Goal: Task Accomplishment & Management: Manage account settings

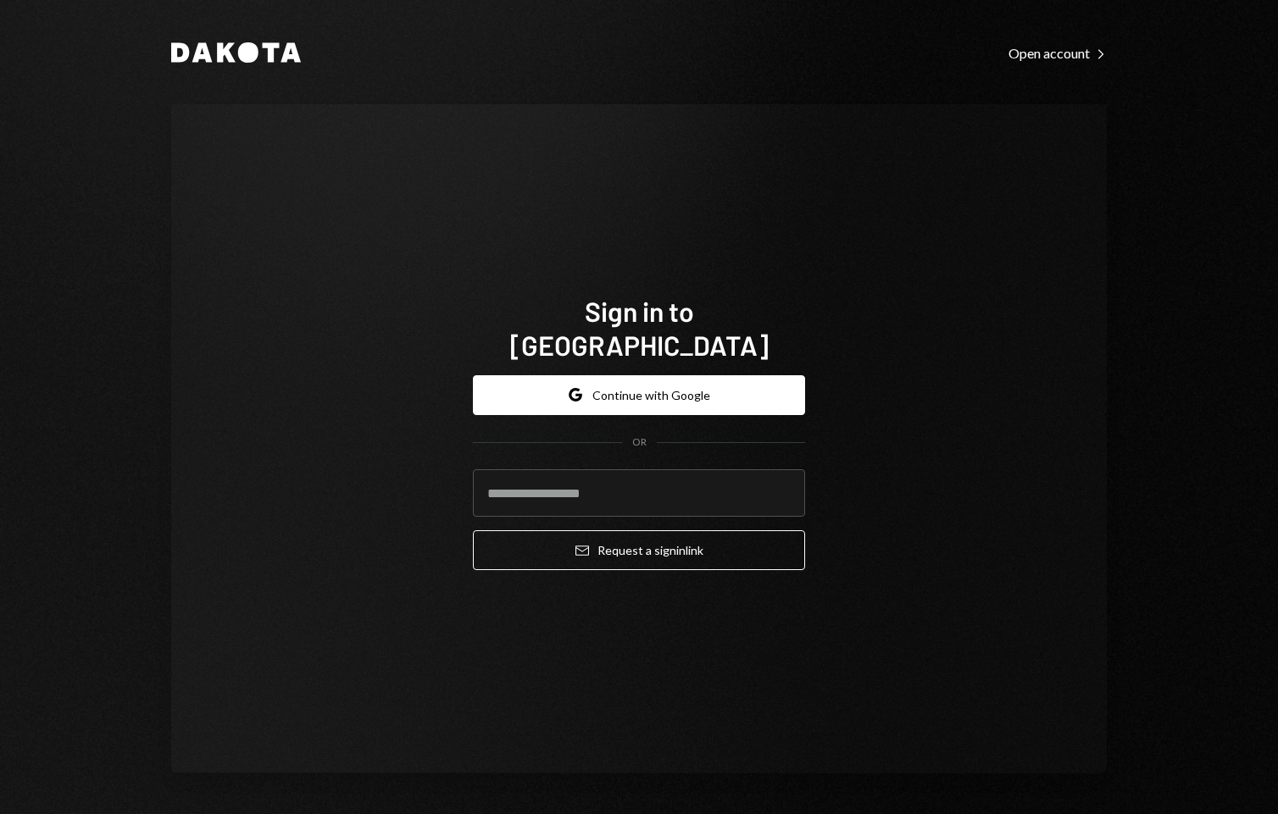
click at [0, 814] on com-1password-button at bounding box center [0, 814] width 0 height 0
click at [700, 483] on input "email" at bounding box center [639, 493] width 332 height 47
click at [615, 475] on input "email" at bounding box center [639, 493] width 332 height 47
click at [681, 375] on button "Google Continue with Google" at bounding box center [639, 395] width 332 height 40
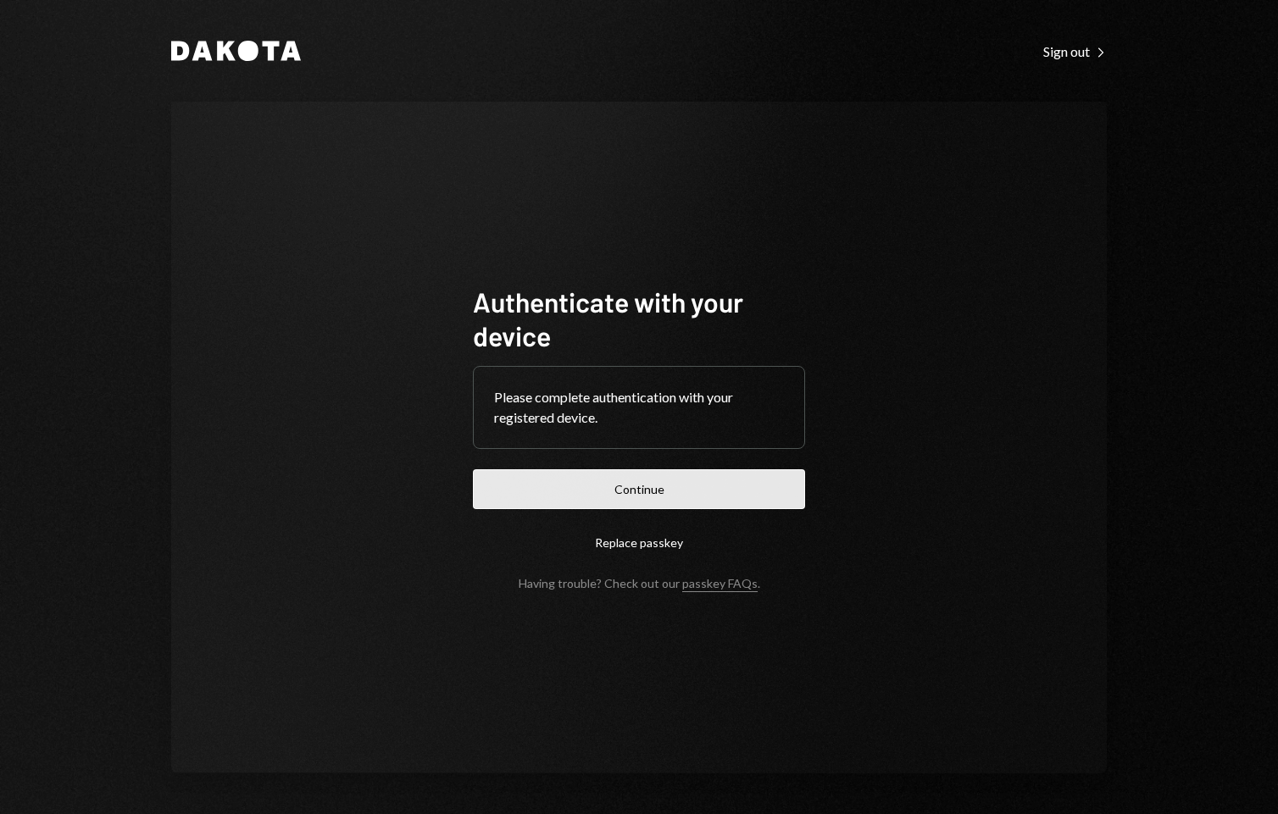
click at [614, 489] on button "Continue" at bounding box center [639, 490] width 332 height 40
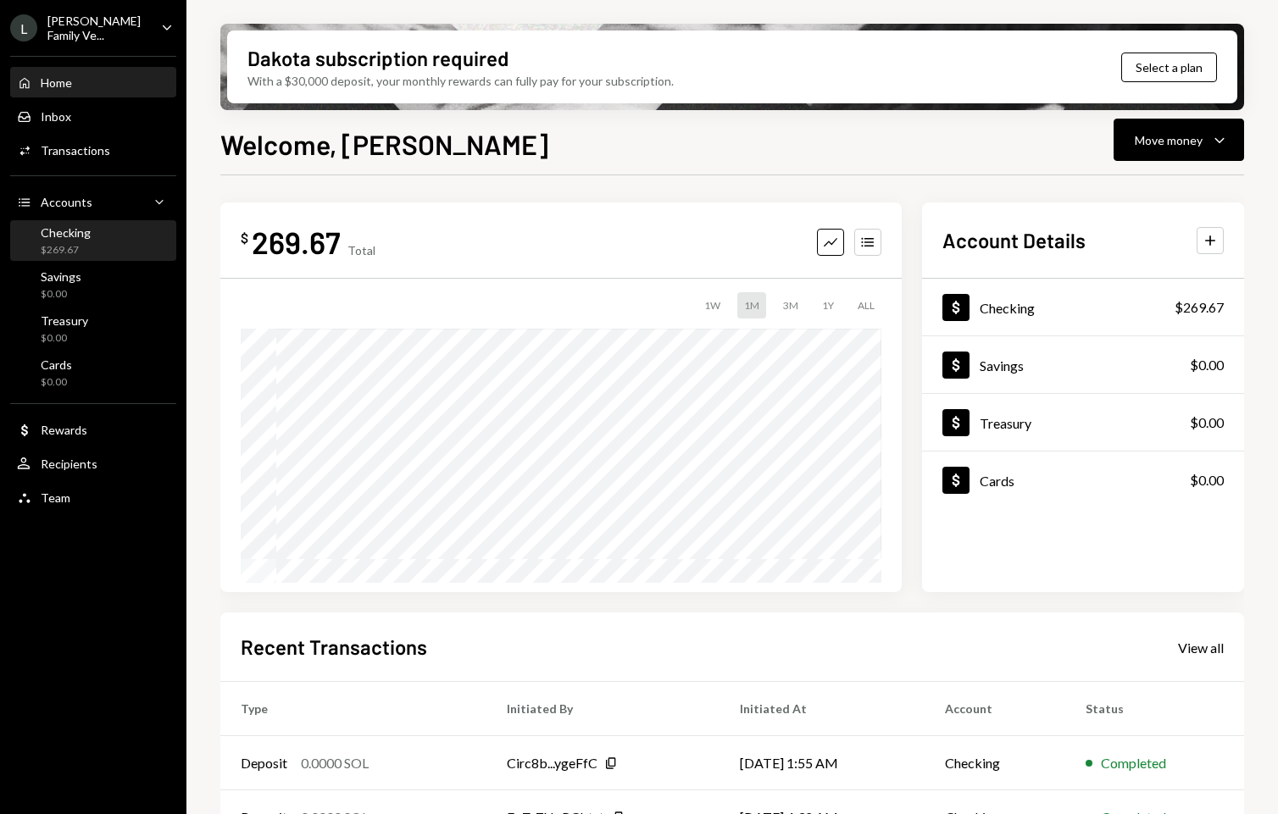
click at [119, 242] on div "Checking $269.67" at bounding box center [93, 241] width 153 height 32
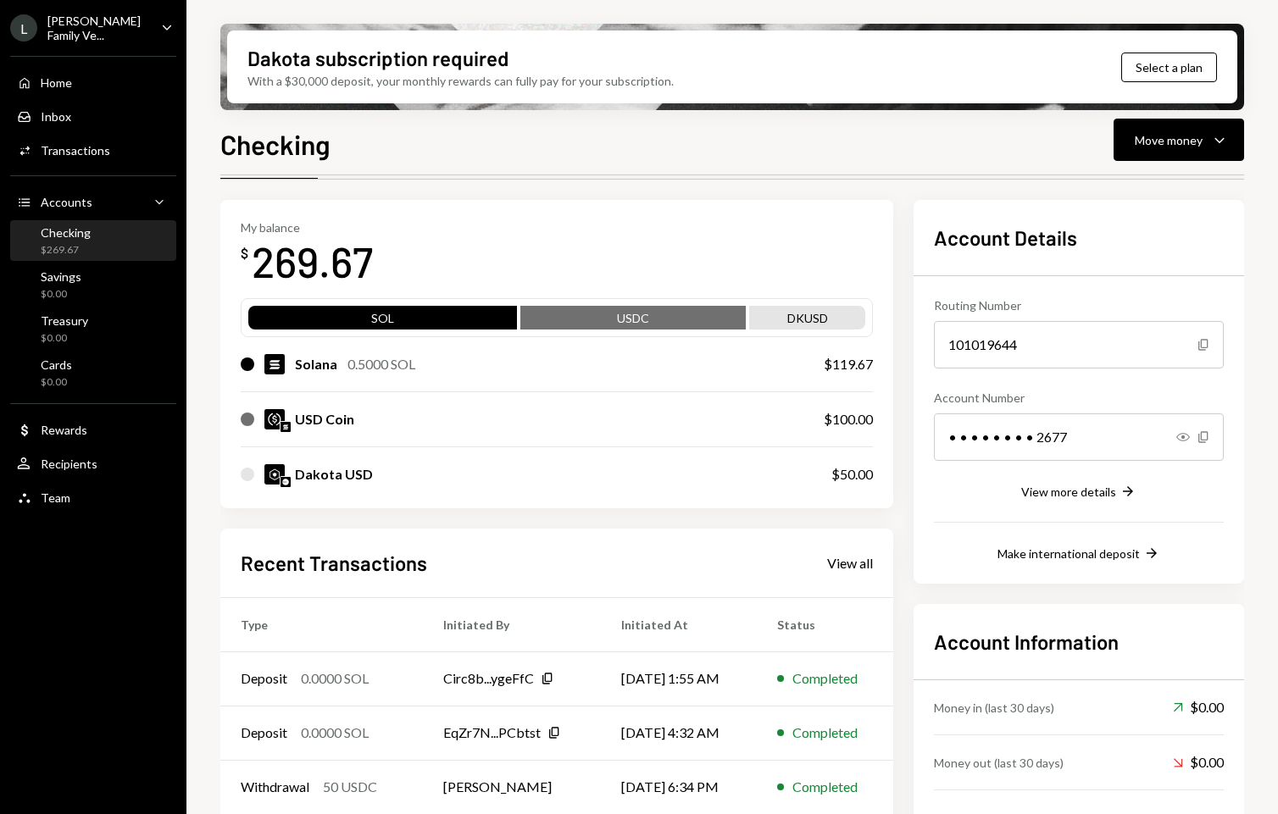
scroll to position [56, 0]
click at [351, 475] on div "Dakota USD" at bounding box center [334, 474] width 78 height 20
click at [529, 503] on div "My balance $ 269.67 SOL USDC DKUSD Solana 0.5000 SOL $119.67 USD Coin $100.00 D…" at bounding box center [556, 353] width 673 height 308
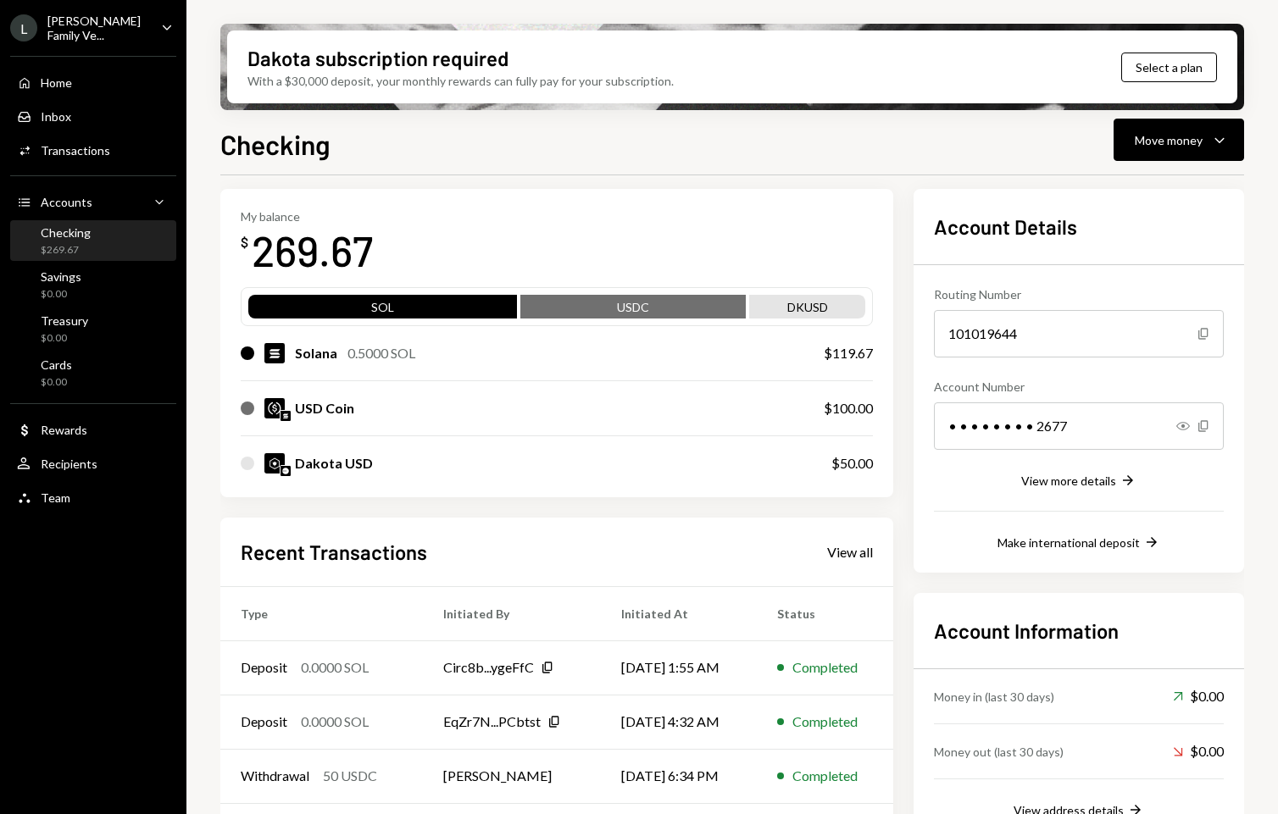
scroll to position [0, 0]
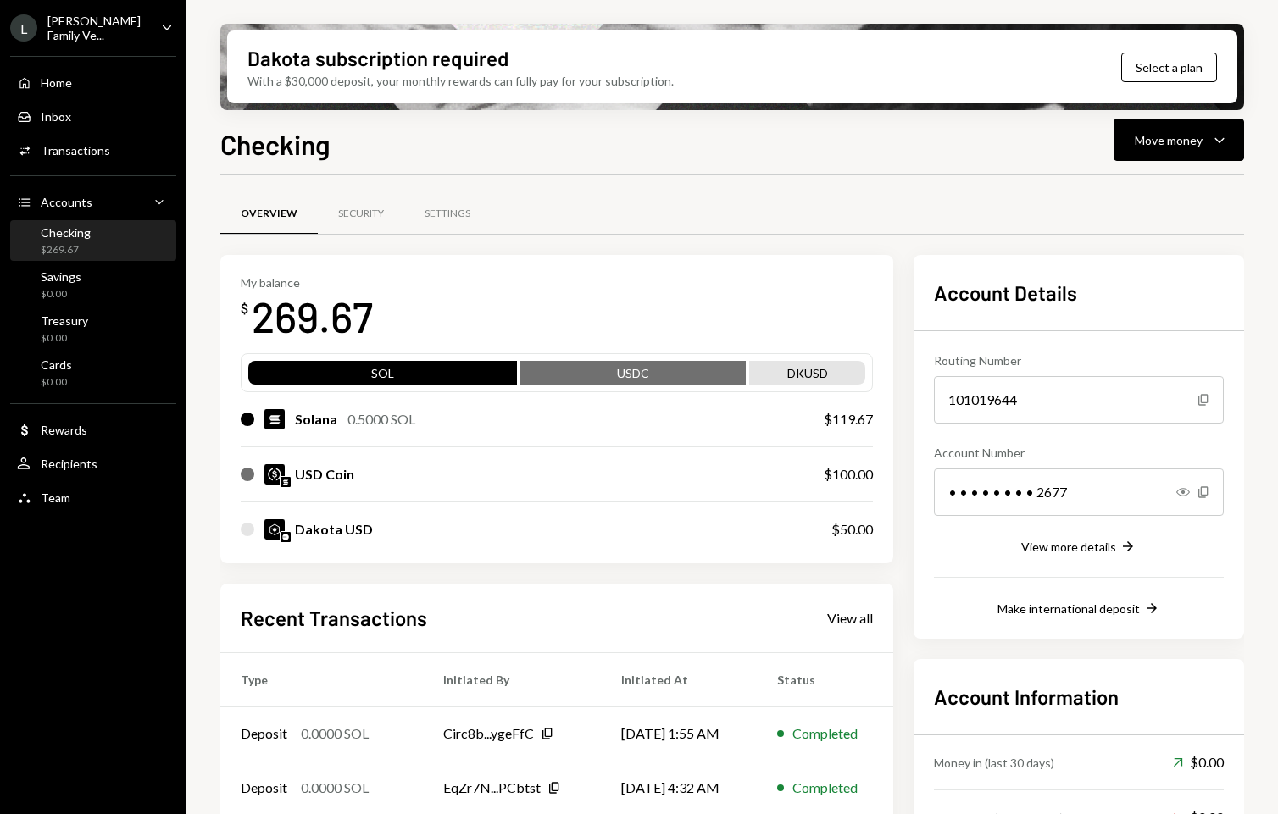
click at [168, 21] on icon "Caret Down" at bounding box center [167, 27] width 19 height 19
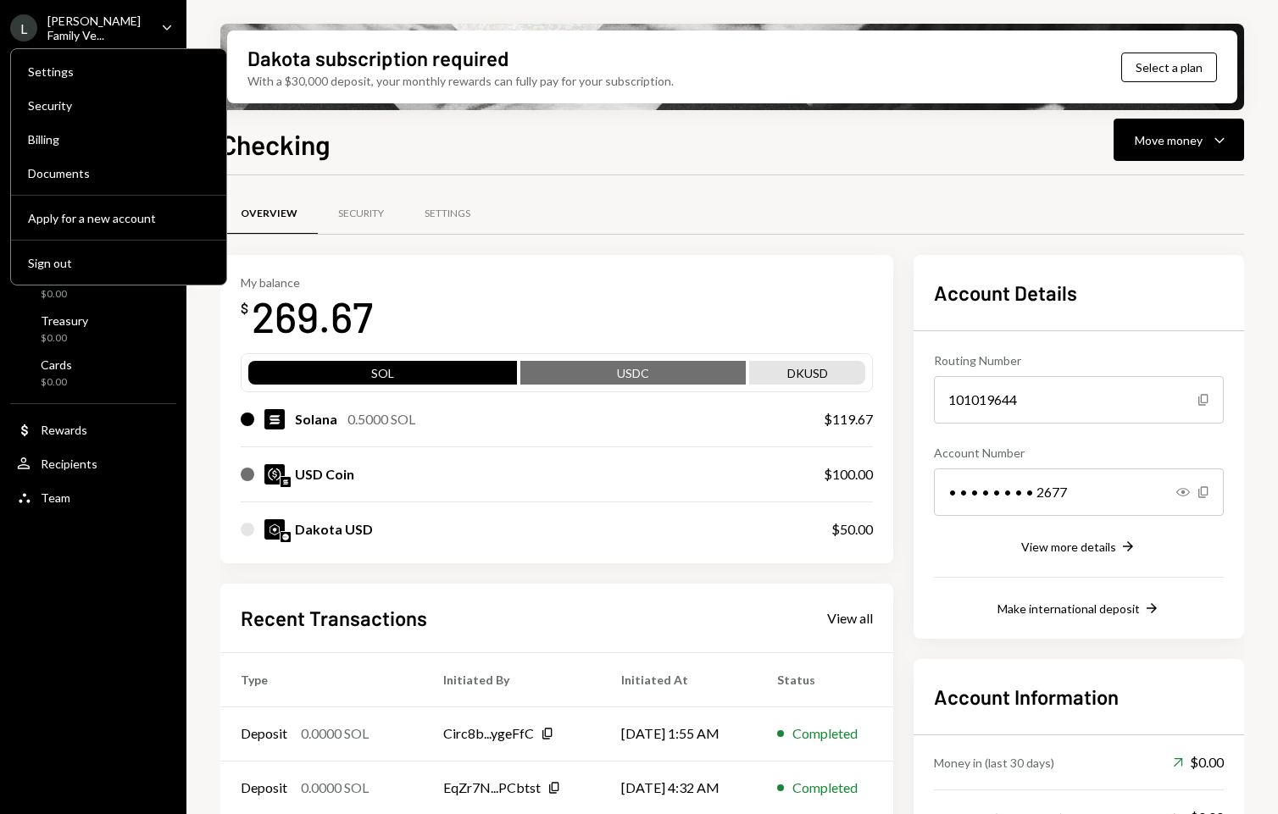
click at [153, 24] on div "[PERSON_NAME] Family Ve... Caret Down" at bounding box center [93, 28] width 186 height 29
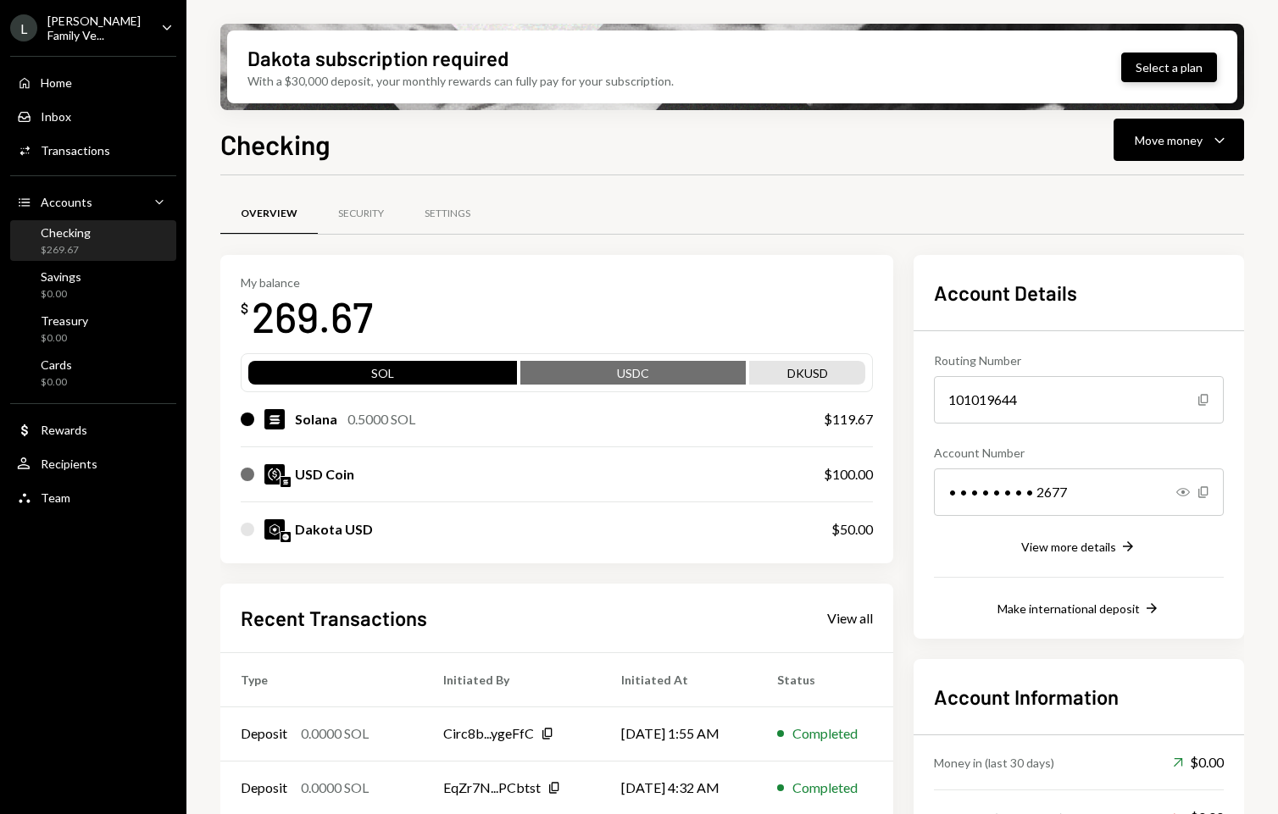
click at [1152, 60] on button "Select a plan" at bounding box center [1169, 68] width 96 height 30
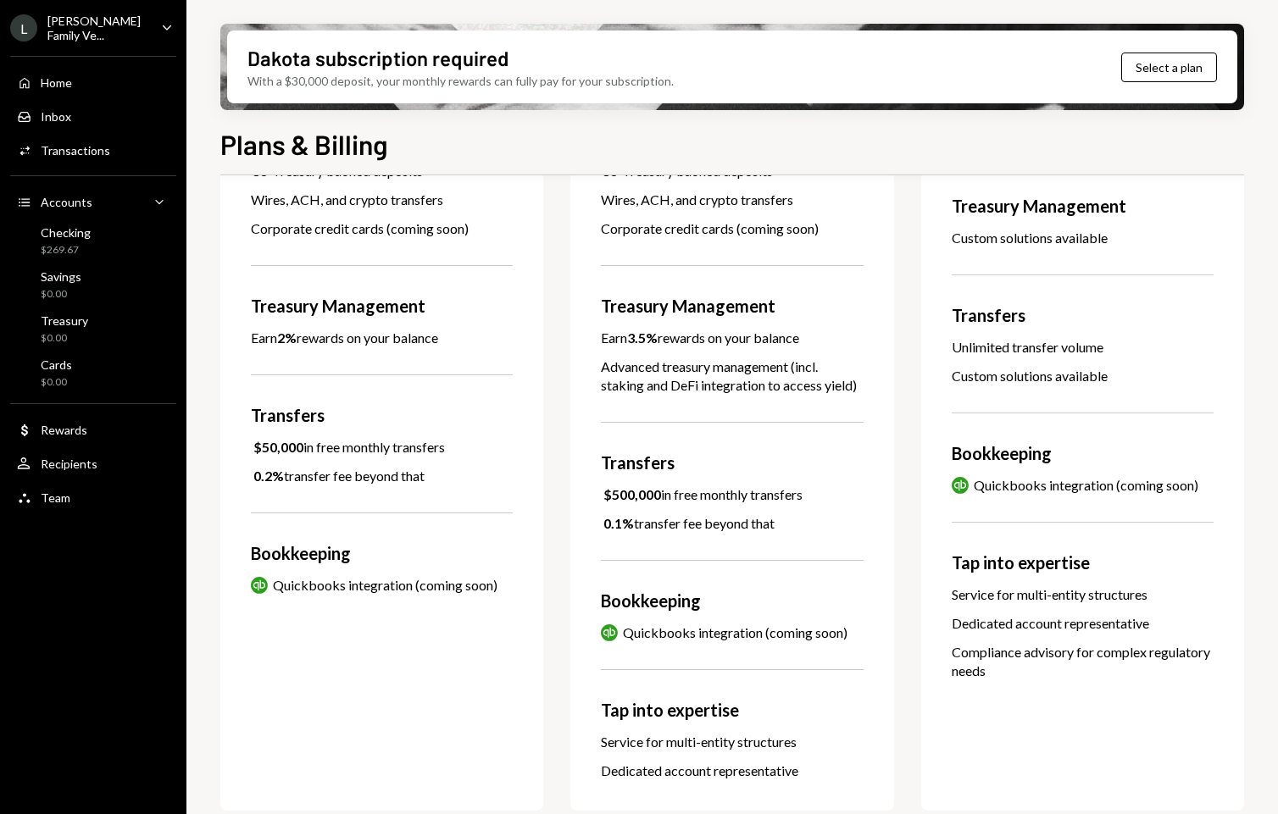
scroll to position [453, 0]
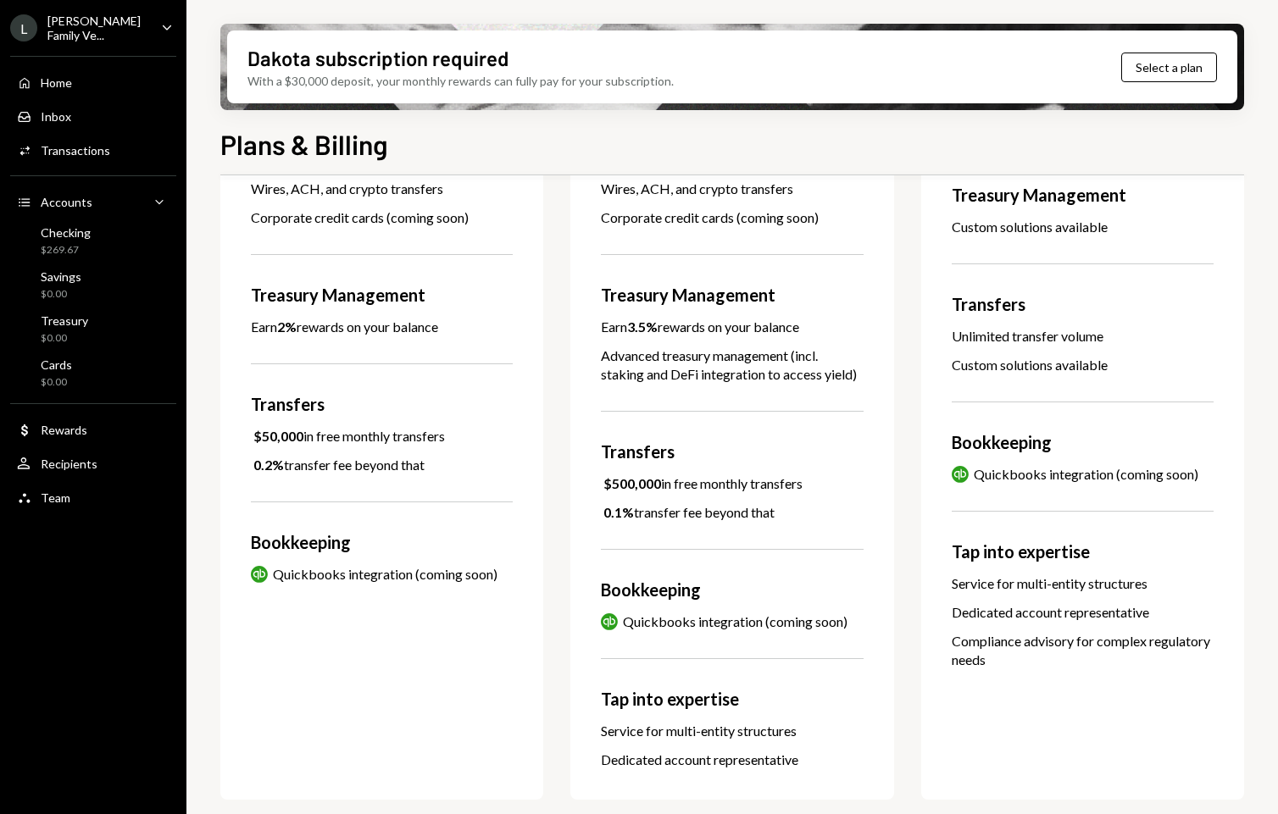
drag, startPoint x: 472, startPoint y: 461, endPoint x: 247, endPoint y: 431, distance: 226.5
click at [247, 431] on div "Basic $45 / month An essential banking solution for modern businesses Select pl…" at bounding box center [381, 275] width 323 height 1050
click at [325, 468] on div "0.2% transfer fee beyond that" at bounding box center [338, 465] width 174 height 19
drag, startPoint x: 430, startPoint y: 468, endPoint x: 240, endPoint y: 422, distance: 195.3
click at [240, 422] on div "Basic $45 / month An essential banking solution for modern businesses Select pl…" at bounding box center [381, 275] width 323 height 1050
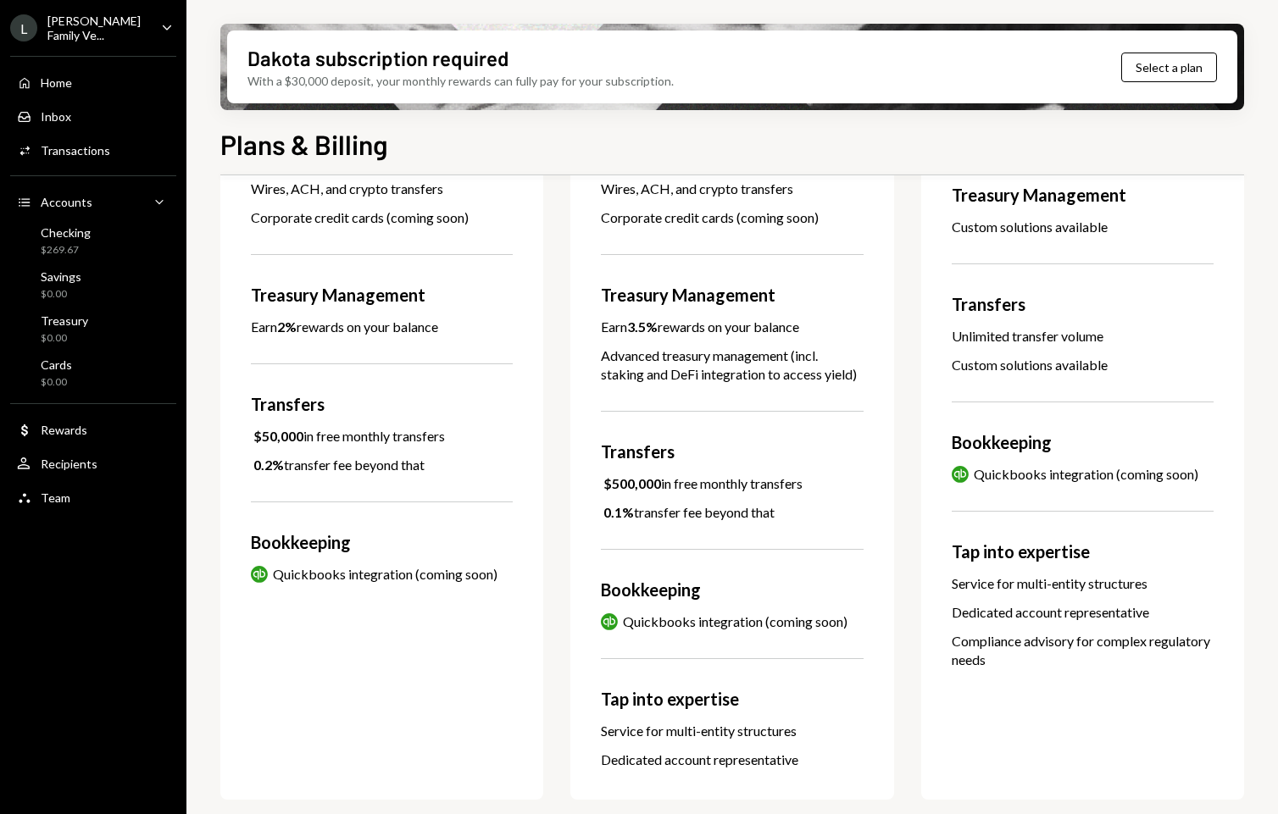
click at [706, 728] on div "Service for multi-entity structures" at bounding box center [732, 731] width 262 height 19
click at [818, 741] on div "Pro $250 / month A powerful banking solution for scaling businesses Select plan…" at bounding box center [731, 275] width 323 height 1050
click at [811, 734] on div "Service for multi-entity structures" at bounding box center [732, 731] width 262 height 19
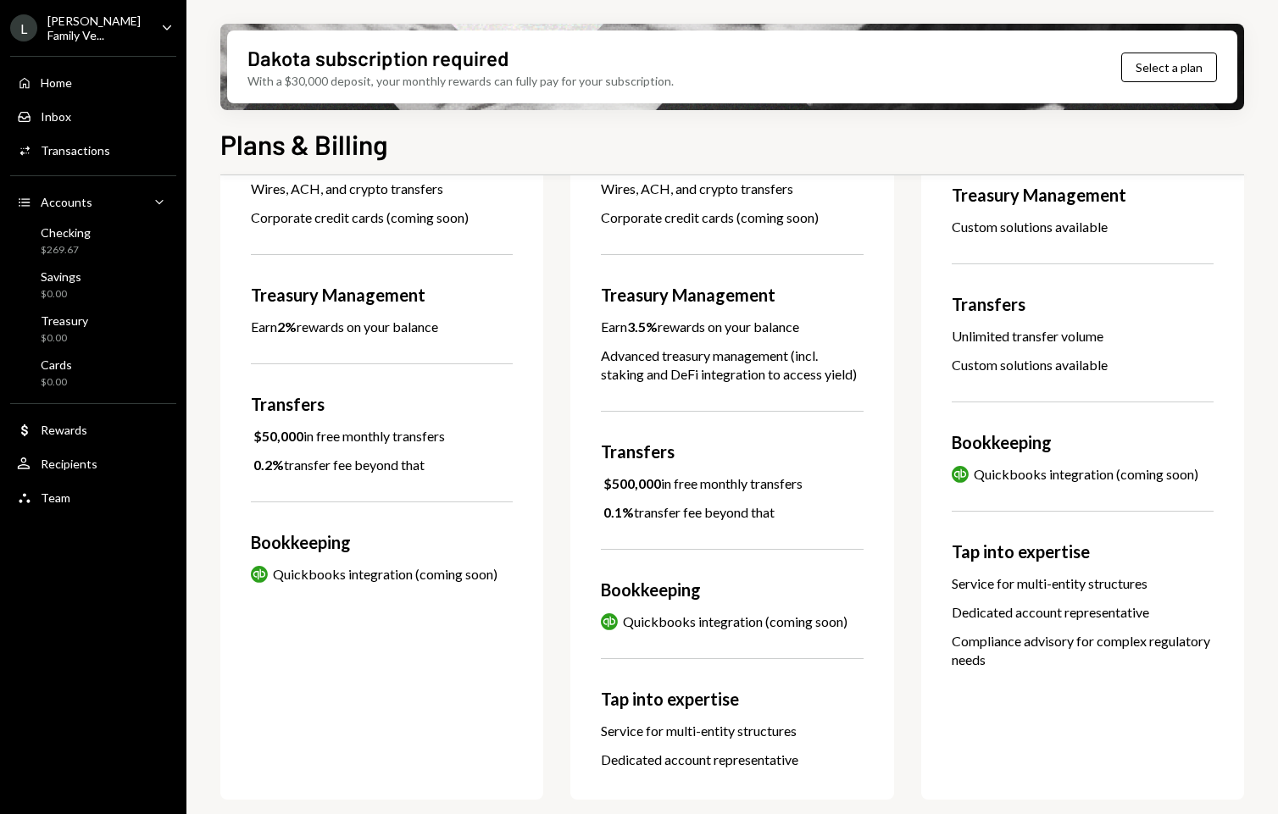
click at [811, 734] on div "Service for multi-entity structures" at bounding box center [732, 731] width 262 height 19
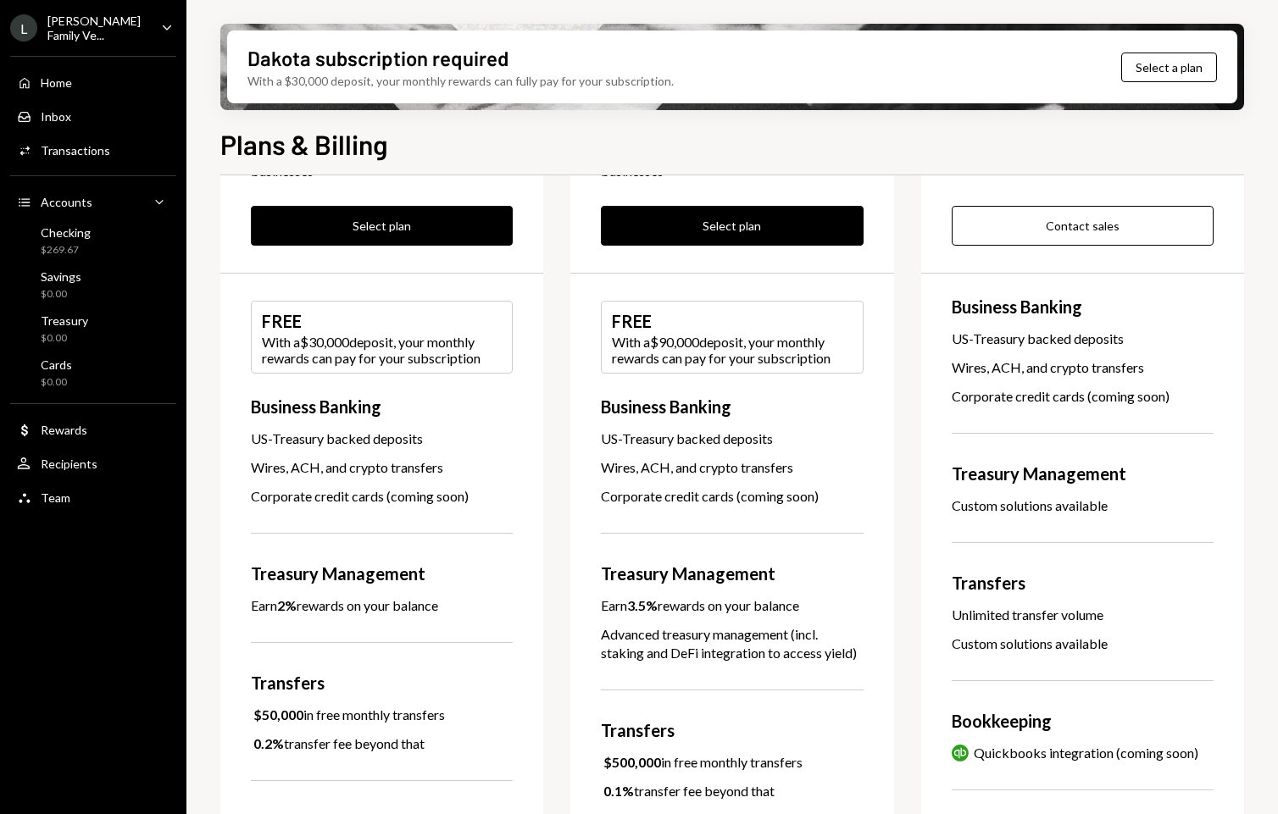
scroll to position [0, 0]
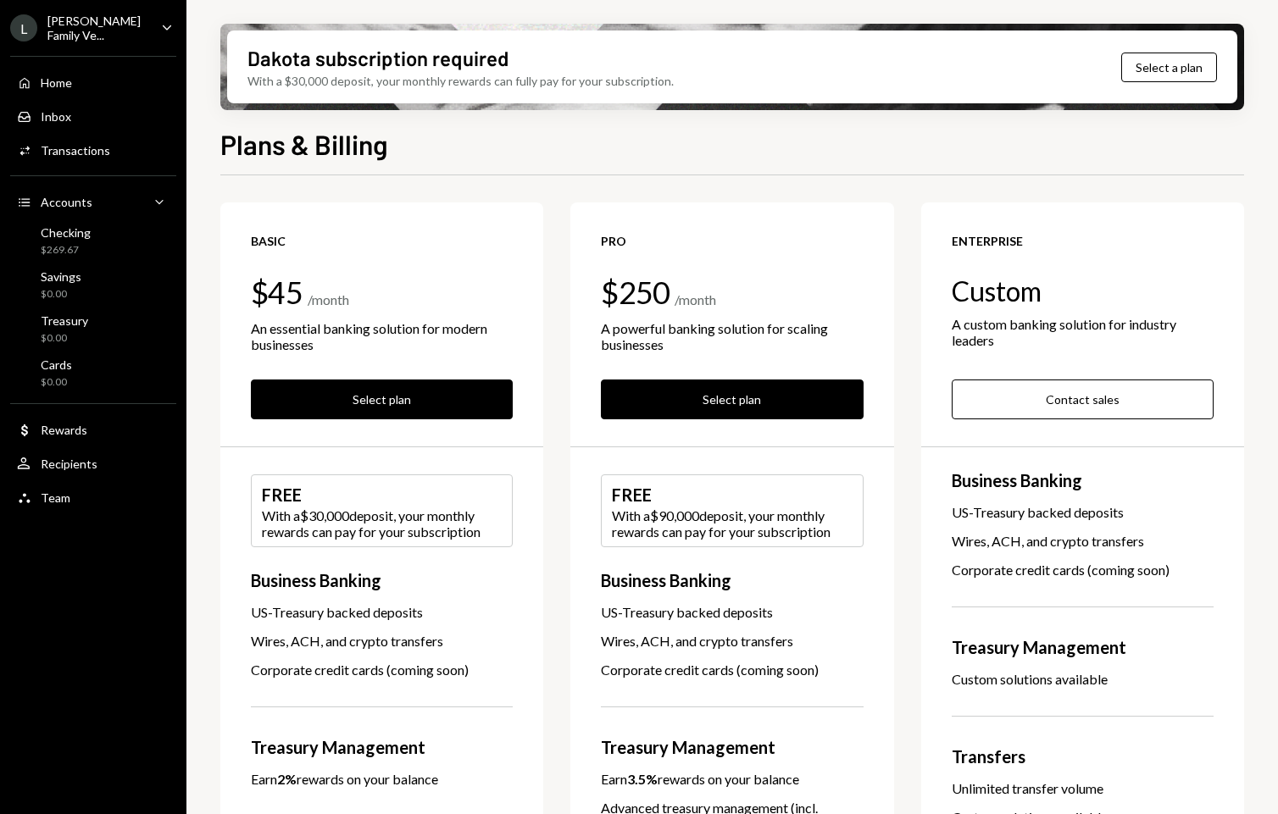
click at [559, 158] on div "Plans & Billing" at bounding box center [732, 142] width 1024 height 37
